Goal: Navigation & Orientation: Find specific page/section

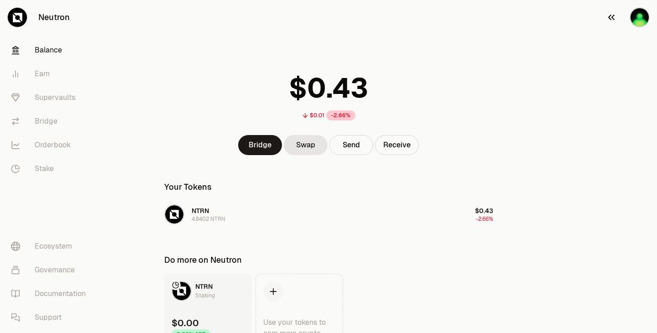
click at [639, 18] on img "button" at bounding box center [640, 17] width 20 height 20
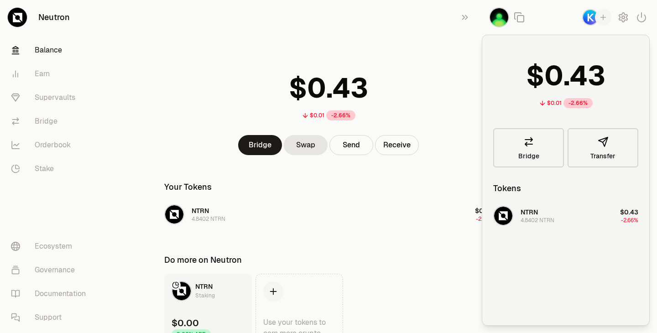
click at [444, 63] on div "$0.01 -2.66%" at bounding box center [328, 93] width 351 height 71
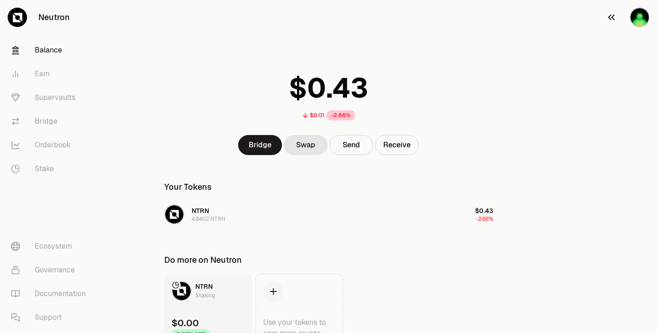
click at [631, 17] on img "button" at bounding box center [640, 17] width 20 height 20
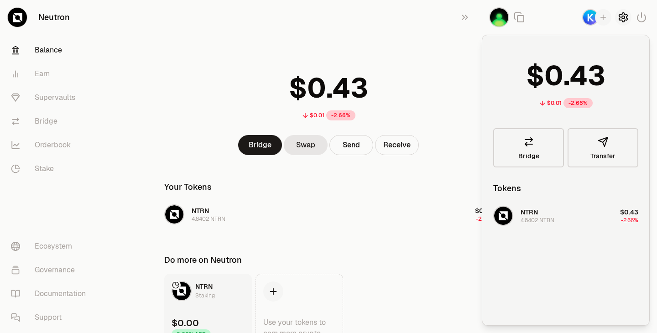
click at [621, 21] on icon "button" at bounding box center [623, 17] width 11 height 11
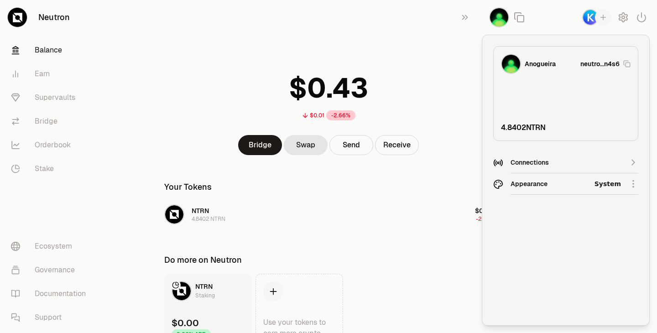
click at [535, 189] on html "Neutron Balance Earn Supervaults Bridge Orderbook Stake Ecosystem Governance Do…" at bounding box center [328, 191] width 657 height 383
click at [560, 228] on div "Dark" at bounding box center [594, 226] width 83 height 18
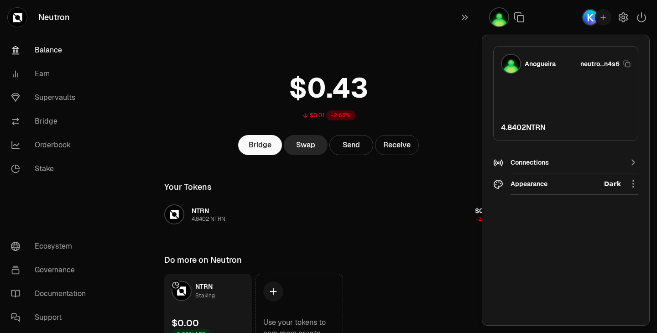
click at [373, 73] on span "0 1 2 3 4 5 6 7 8 9 . 0 1 2 3 4 5 6 7 8 9 0 1 2 3 4 5 6 7 8 9" at bounding box center [338, 88] width 89 height 41
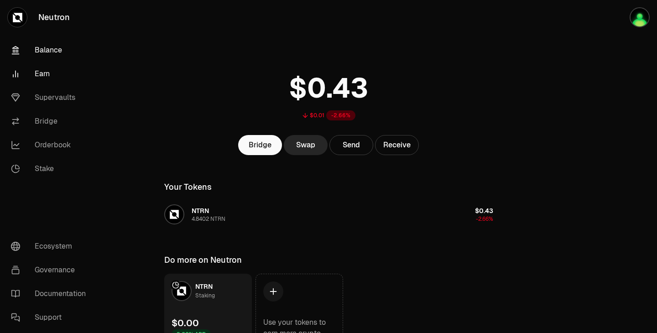
click at [66, 73] on link "Earn" at bounding box center [51, 74] width 95 height 24
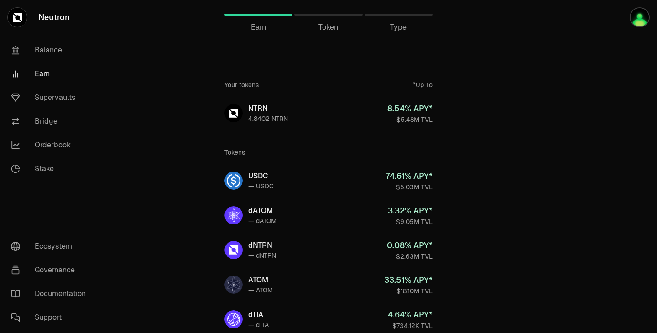
click at [327, 17] on div "Token" at bounding box center [328, 15] width 68 height 22
click at [329, 26] on span "Token" at bounding box center [329, 27] width 20 height 11
click at [402, 27] on span "Type" at bounding box center [398, 27] width 16 height 11
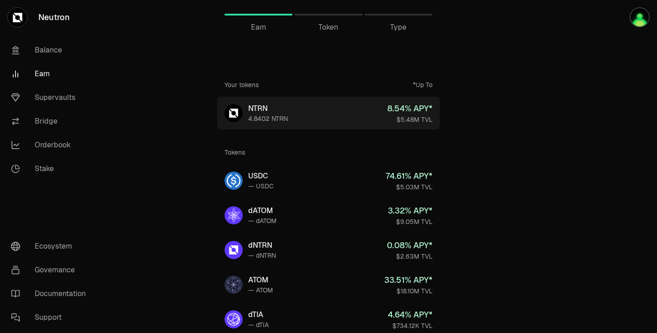
click at [328, 105] on link "NTRN 4.8402 NTRN 8.54 % APY* $5.48M TVL" at bounding box center [328, 113] width 223 height 33
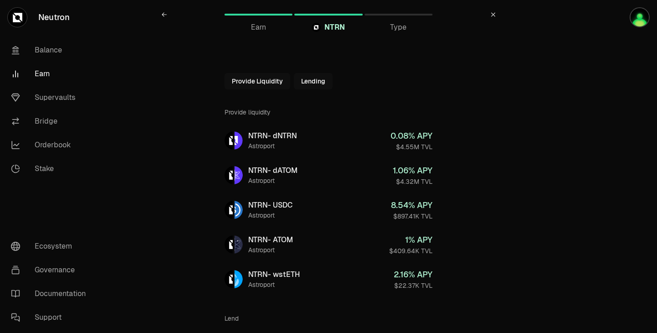
click at [264, 21] on link "Earn" at bounding box center [259, 15] width 68 height 22
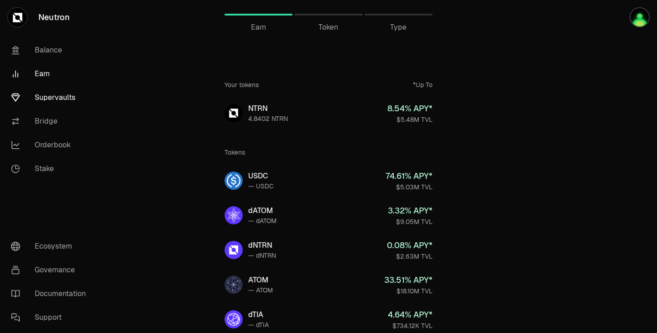
click at [68, 98] on link "Supervaults" at bounding box center [51, 98] width 95 height 24
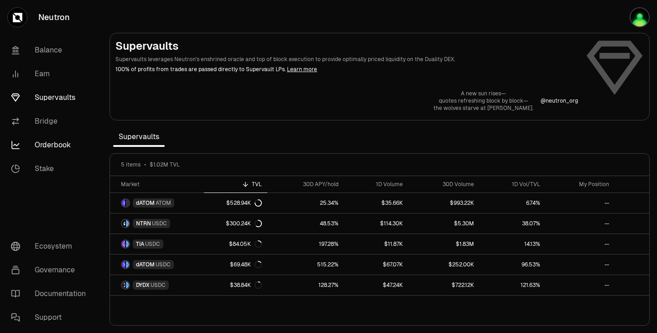
click at [58, 142] on link "Orderbook" at bounding box center [51, 145] width 95 height 24
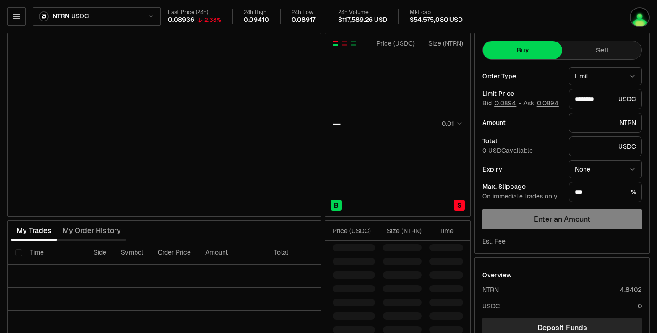
type input "********"
